Goal: Use online tool/utility: Utilize a website feature to perform a specific function

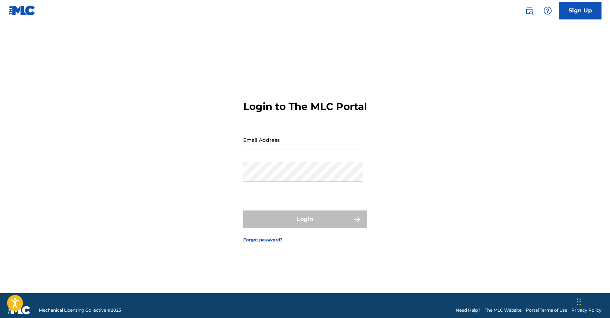
click at [323, 150] on input "Email Address" at bounding box center [303, 140] width 120 height 20
type input "[PERSON_NAME][EMAIL_ADDRESS][DOMAIN_NAME]"
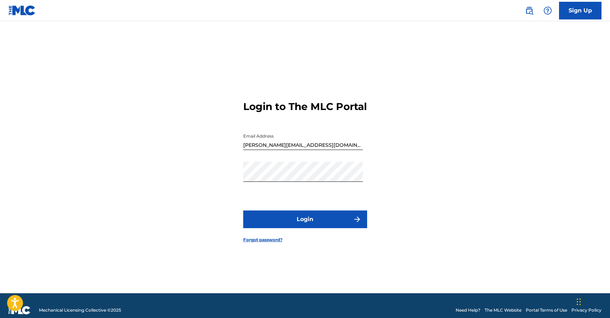
click at [330, 222] on button "Login" at bounding box center [305, 220] width 124 height 18
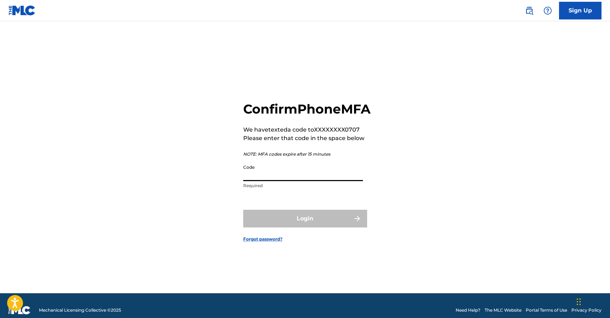
click at [310, 181] on input "Code" at bounding box center [303, 171] width 120 height 20
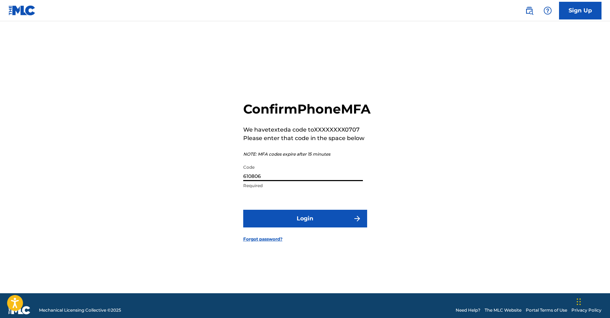
type input "610806"
click at [323, 228] on button "Login" at bounding box center [305, 219] width 124 height 18
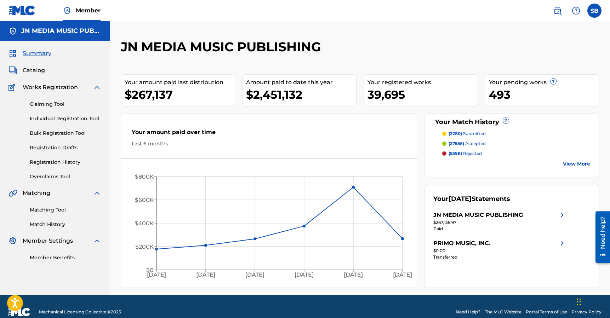
click at [63, 210] on link "Matching Tool" at bounding box center [66, 209] width 72 height 7
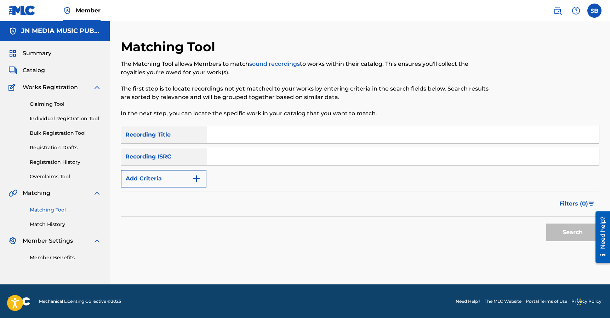
click at [268, 135] on input "Search Form" at bounding box center [402, 134] width 393 height 17
click at [217, 155] on input "Search Form" at bounding box center [402, 156] width 393 height 17
paste input "USLD91755426"
type input "USLD91755426"
click at [547, 224] on button "Search" at bounding box center [573, 233] width 53 height 18
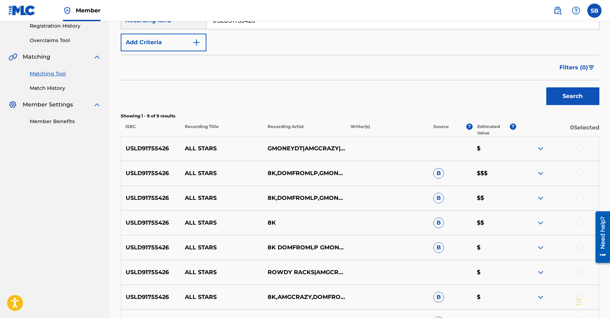
scroll to position [197, 0]
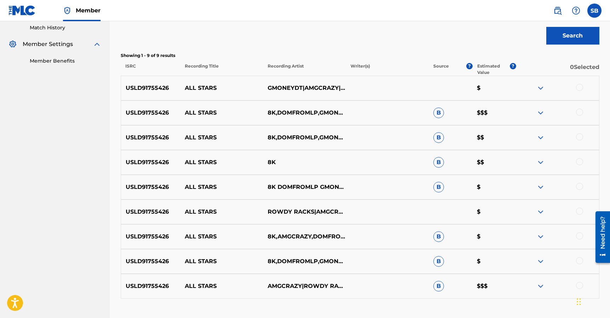
click at [579, 87] on div at bounding box center [579, 87] width 7 height 7
click at [579, 111] on div at bounding box center [579, 112] width 7 height 7
click at [581, 134] on div at bounding box center [579, 137] width 7 height 7
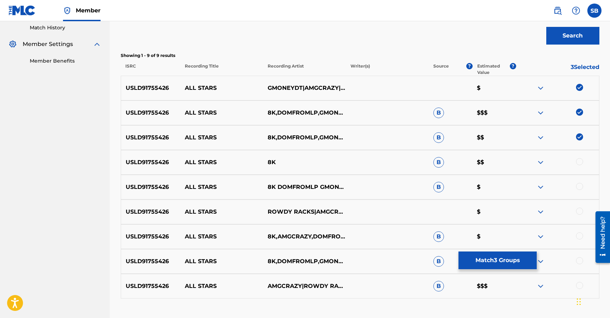
click at [581, 164] on div at bounding box center [579, 161] width 7 height 7
click at [582, 185] on div at bounding box center [579, 186] width 7 height 7
click at [578, 217] on div "USLD91755426 ALL STARS [PERSON_NAME]|AMGCRAZY|DOMFROMLP|GMONEYDT|8K $" at bounding box center [360, 212] width 479 height 25
click at [581, 236] on div at bounding box center [579, 236] width 7 height 7
click at [579, 213] on div at bounding box center [579, 211] width 7 height 7
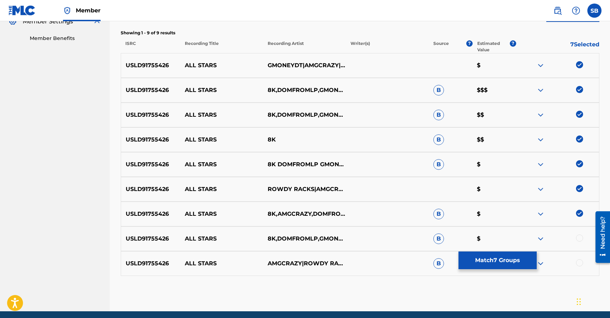
scroll to position [247, 0]
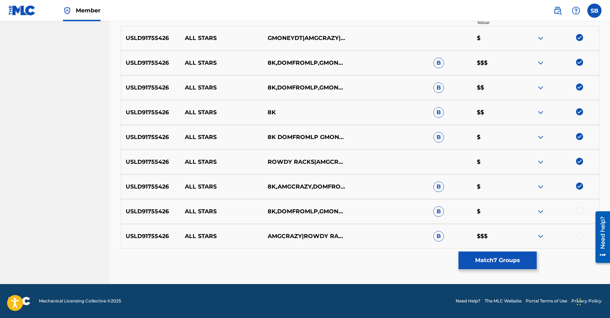
click at [582, 211] on div at bounding box center [579, 211] width 7 height 7
click at [581, 239] on div at bounding box center [557, 236] width 83 height 9
click at [580, 237] on div at bounding box center [579, 235] width 7 height 7
click at [500, 265] on button "Match 9 Groups" at bounding box center [498, 261] width 78 height 18
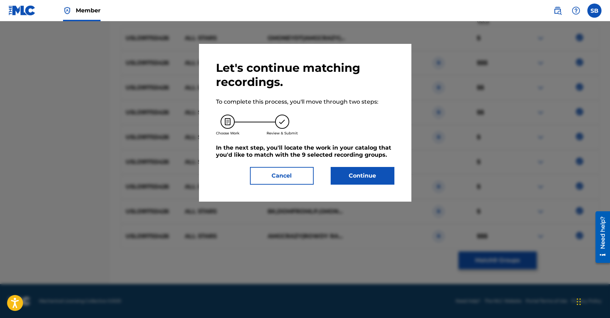
click at [377, 173] on button "Continue" at bounding box center [363, 176] width 64 height 18
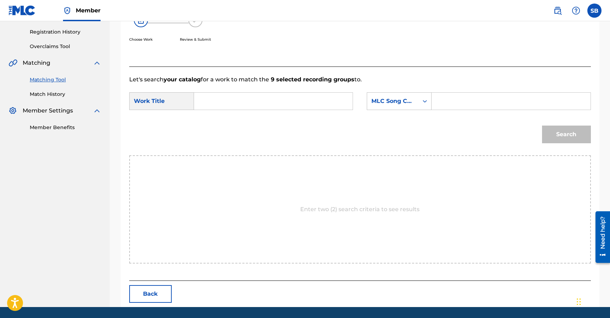
scroll to position [117, 0]
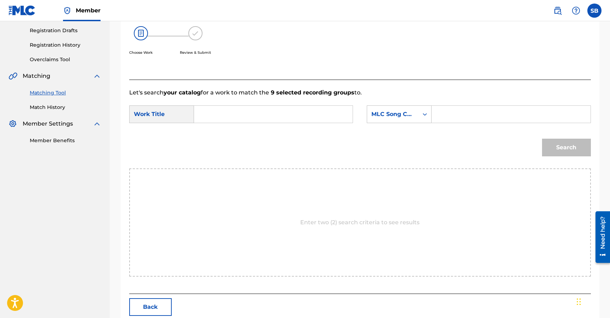
click at [278, 120] on input "Search Form" at bounding box center [273, 114] width 147 height 17
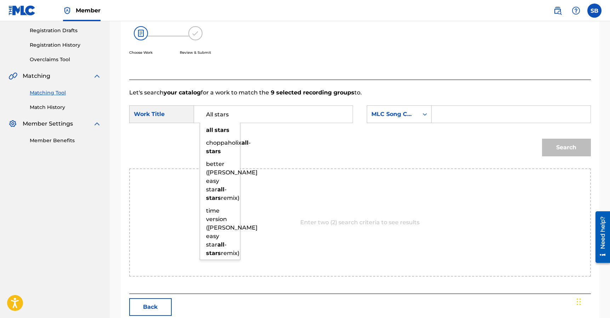
type input "All stars"
click at [361, 146] on div "Search" at bounding box center [360, 150] width 462 height 37
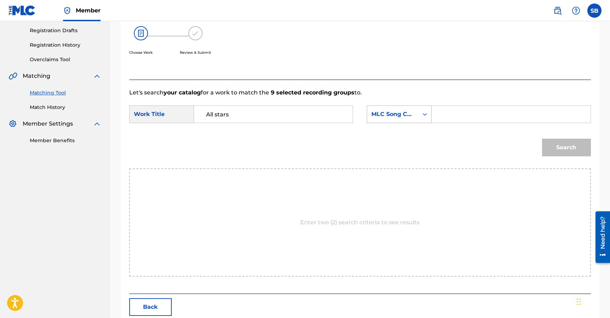
click at [407, 117] on div "MLC Song Code" at bounding box center [393, 114] width 43 height 9
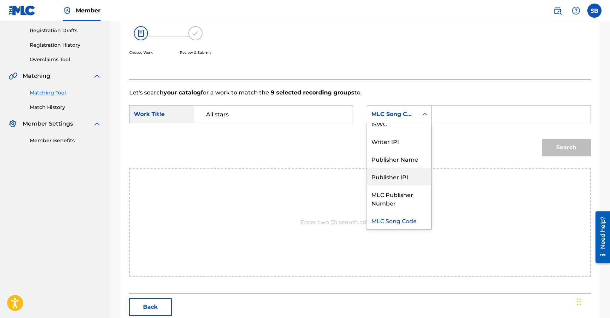
scroll to position [0, 0]
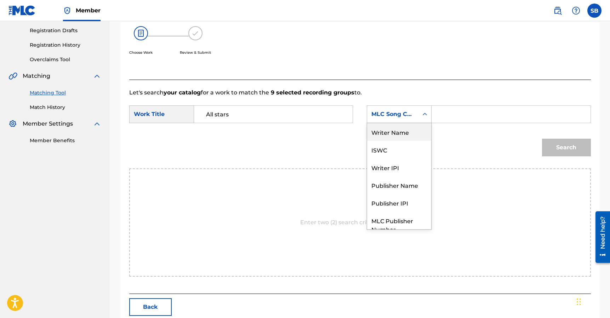
click at [403, 135] on div "Writer Name" at bounding box center [399, 132] width 64 height 18
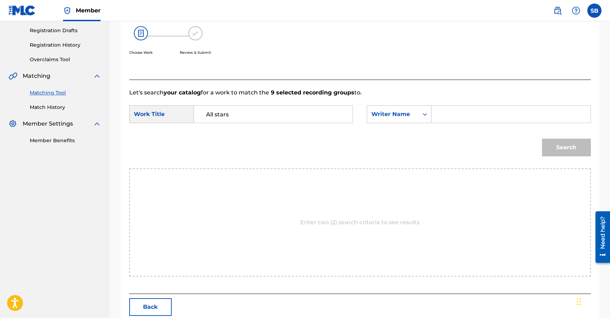
click at [465, 117] on input "Search Form" at bounding box center [511, 114] width 147 height 17
type input "[PERSON_NAME]"
click at [568, 151] on button "Search" at bounding box center [566, 148] width 49 height 18
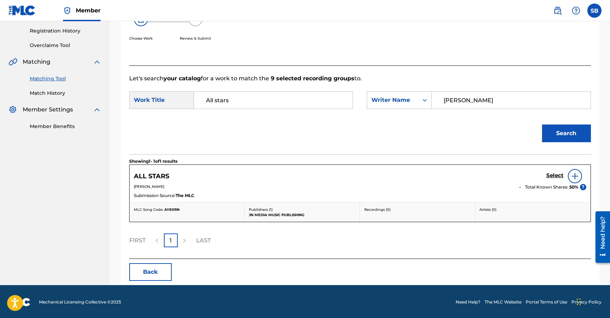
scroll to position [132, 0]
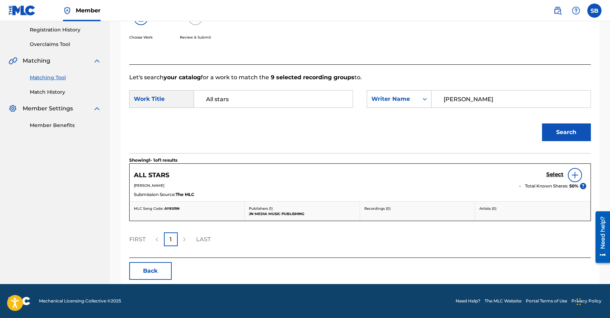
click at [555, 176] on h5 "Select" at bounding box center [555, 174] width 17 height 7
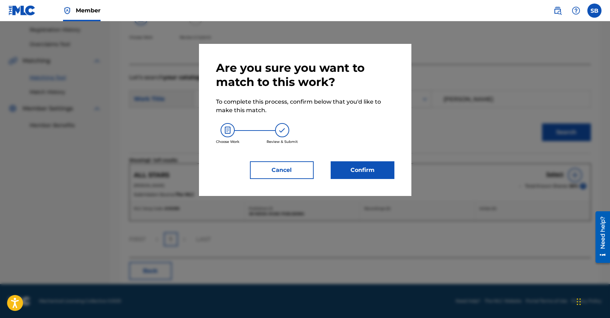
click at [380, 168] on button "Confirm" at bounding box center [363, 171] width 64 height 18
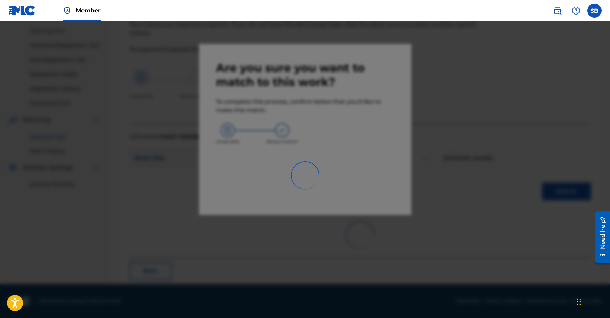
scroll to position [73, 0]
